Goal: Task Accomplishment & Management: Use online tool/utility

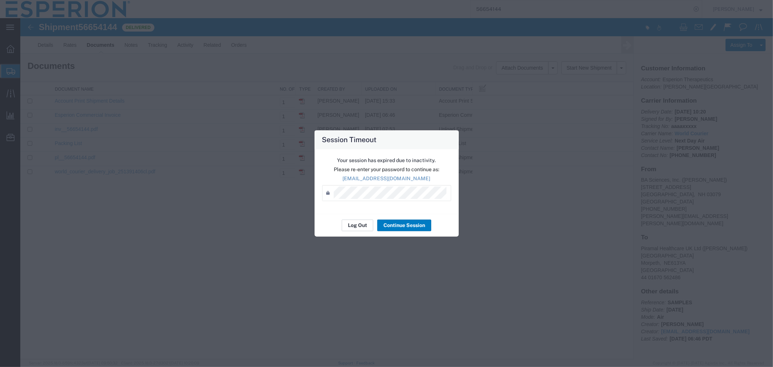
click at [0, 0] on button "Log Out" at bounding box center [0, 0] width 0 height 0
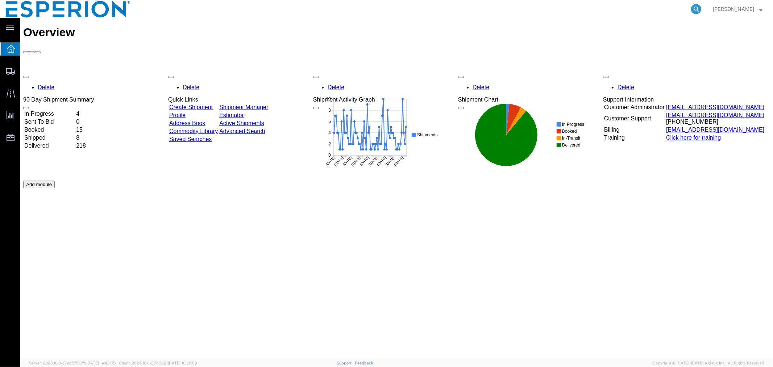
click at [694, 9] on icon at bounding box center [696, 9] width 10 height 10
click at [630, 9] on input "search" at bounding box center [581, 8] width 220 height 17
paste input "72032280"
type input "72032280"
drag, startPoint x: 520, startPoint y: 11, endPoint x: 427, endPoint y: 5, distance: 93.3
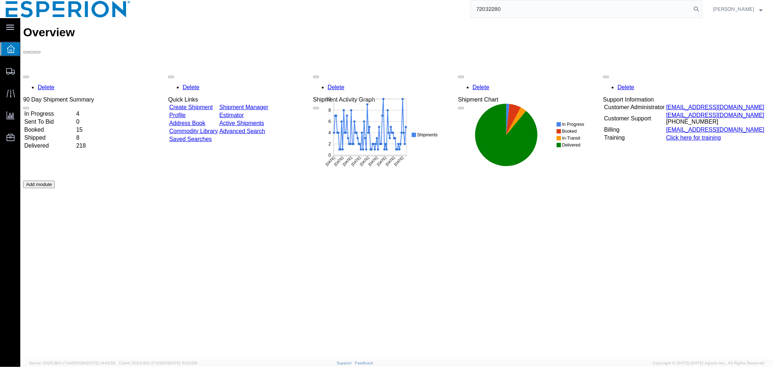
click at [427, 5] on div "72032280" at bounding box center [419, 9] width 566 height 18
click at [205, 120] on link "Address Book" at bounding box center [187, 123] width 36 height 6
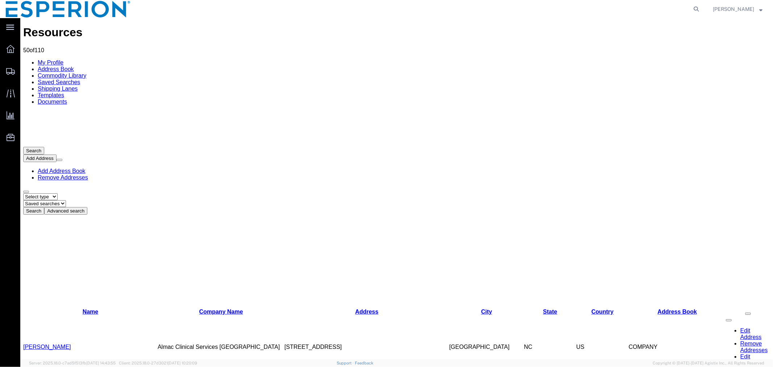
click at [56, 154] on button "Add Address" at bounding box center [39, 158] width 33 height 8
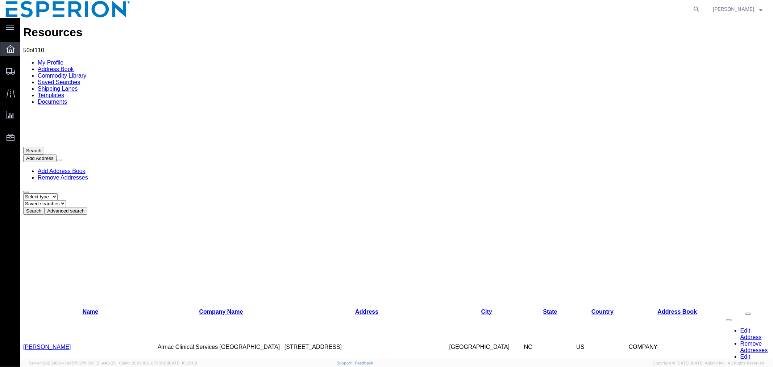
click at [14, 50] on icon at bounding box center [11, 49] width 8 height 8
